Goal: Check status

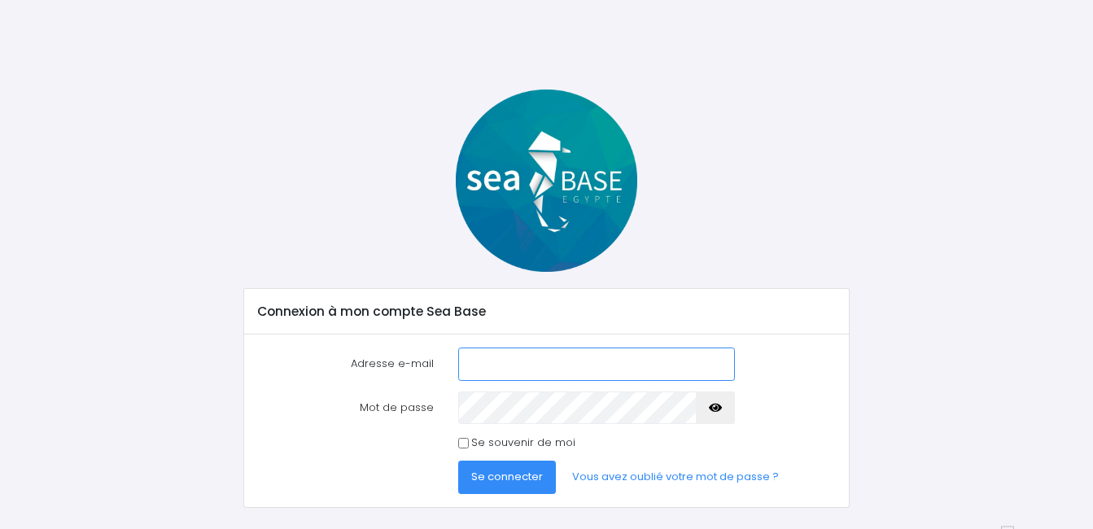
click at [523, 360] on input "Adresse e-mail" at bounding box center [596, 364] width 277 height 33
type input "[PERSON_NAME][EMAIL_ADDRESS][DOMAIN_NAME]"
click at [523, 485] on button "Se connecter" at bounding box center [507, 477] width 98 height 33
click at [511, 468] on button "Se connecter" at bounding box center [507, 477] width 98 height 33
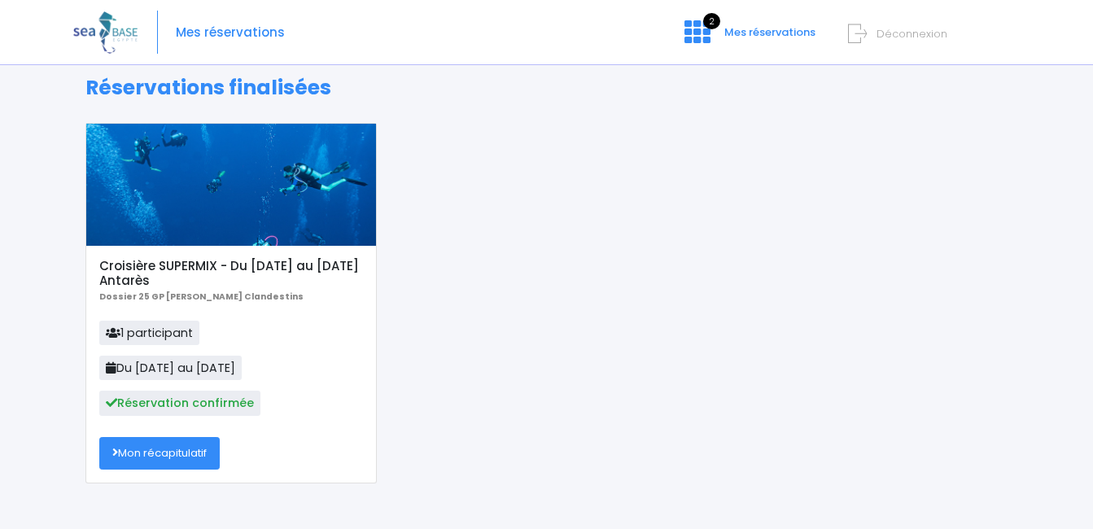
scroll to position [87, 0]
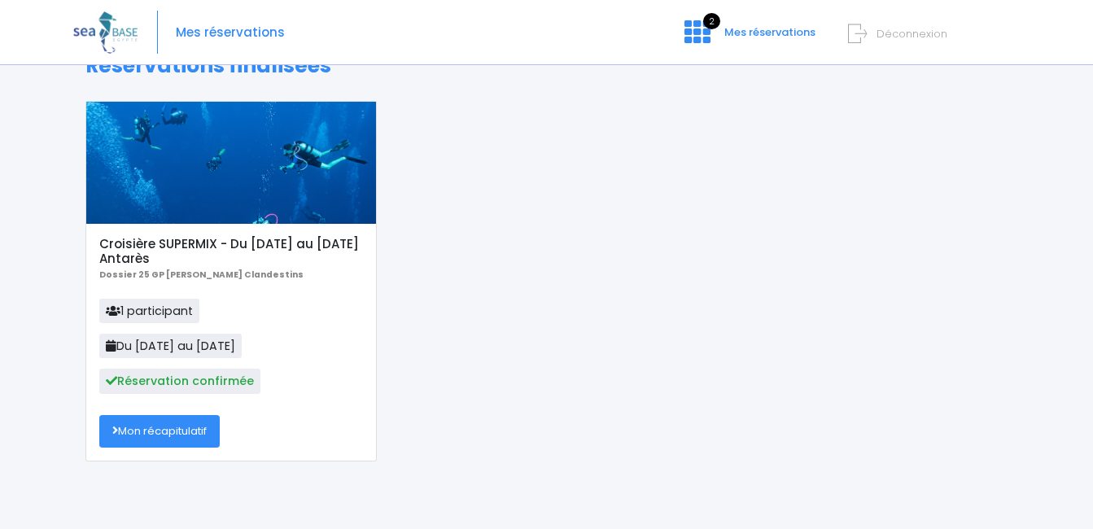
click at [190, 430] on link "Mon récapitulatif" at bounding box center [159, 431] width 120 height 33
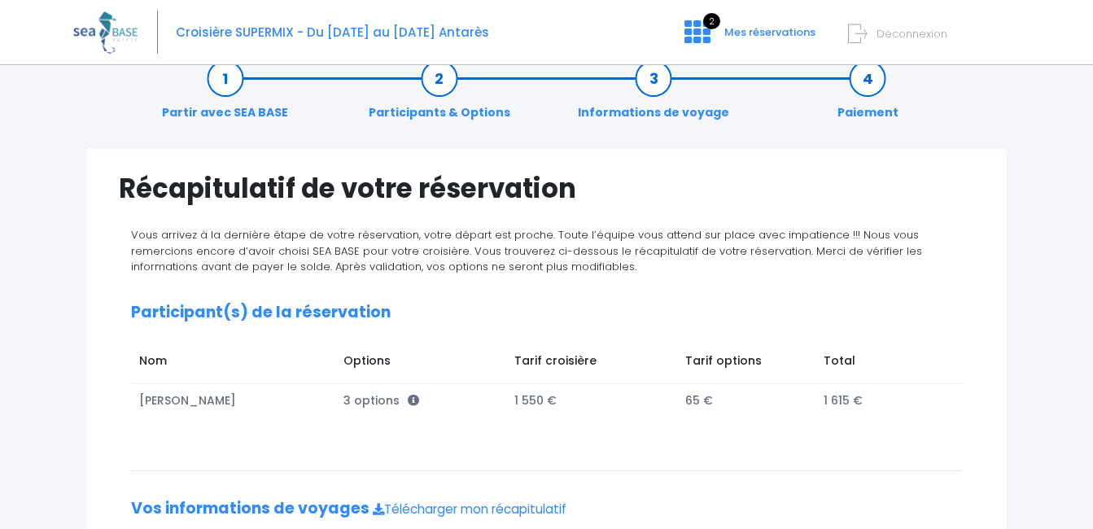
scroll to position [98, 0]
